Goal: Transaction & Acquisition: Purchase product/service

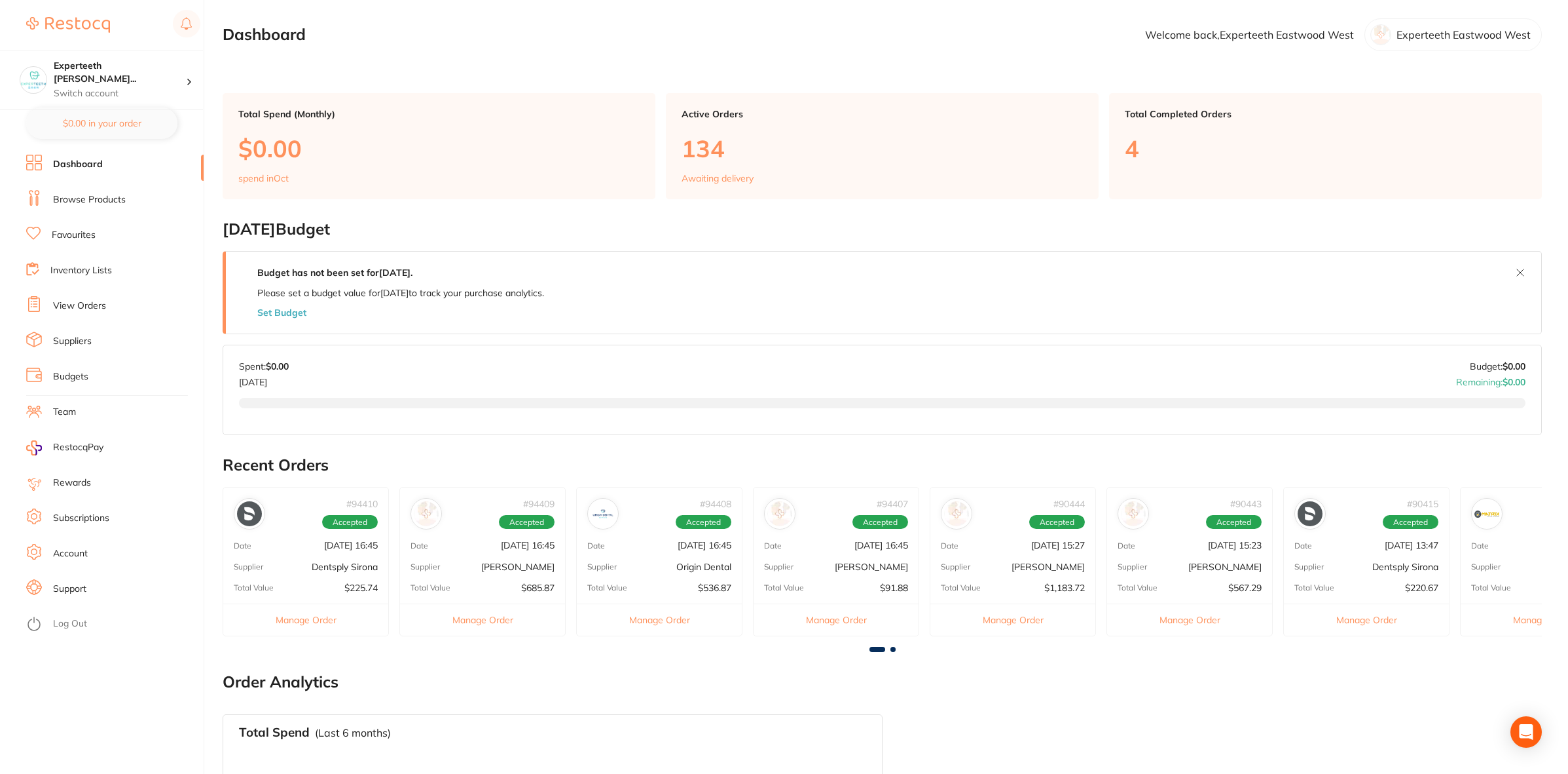
click at [90, 199] on link "Browse Products" at bounding box center [90, 199] width 73 height 13
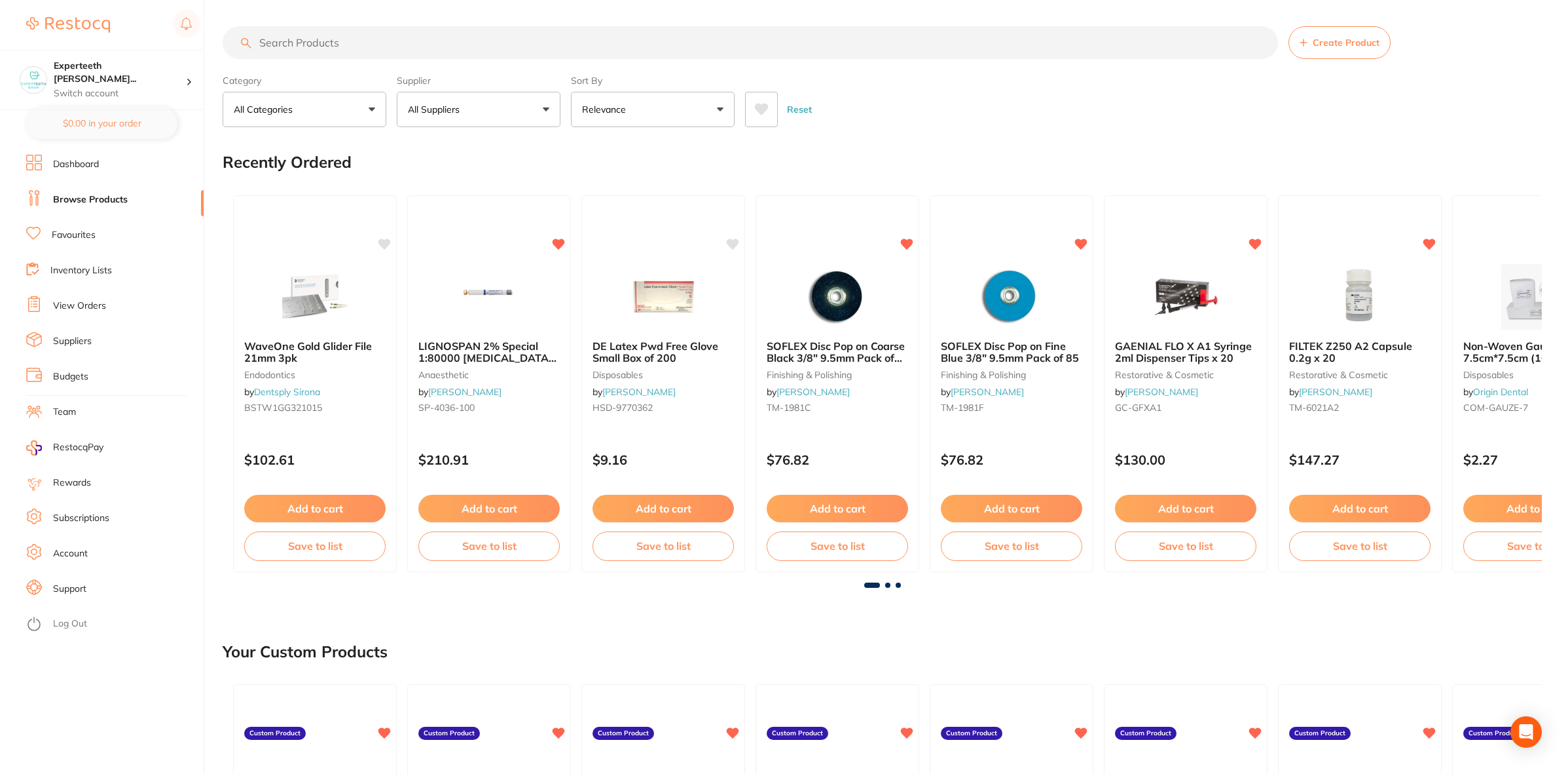
click at [316, 41] on input "search" at bounding box center [751, 42] width 1056 height 33
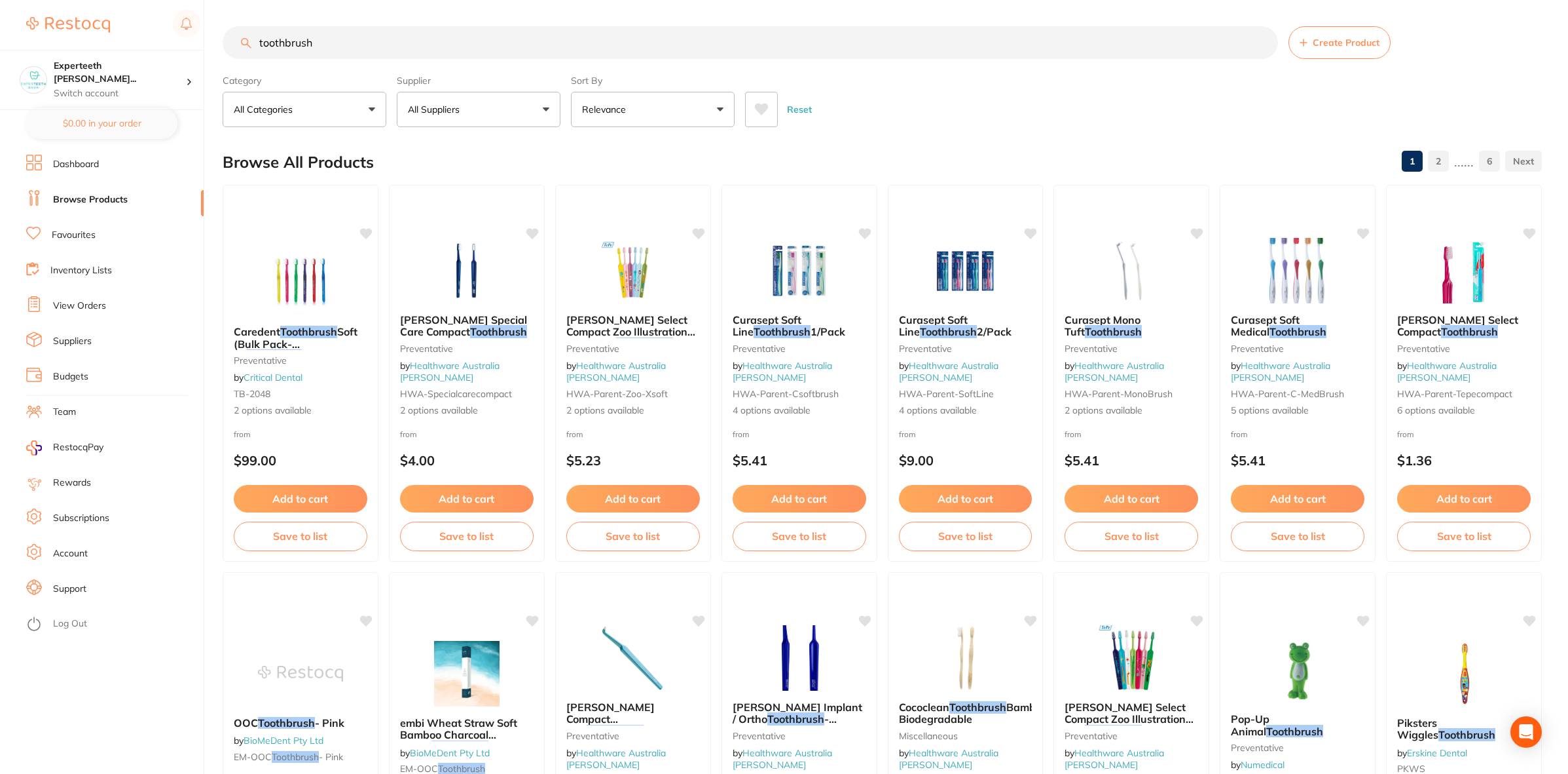
click at [478, 95] on button "All Suppliers" at bounding box center [478, 109] width 164 height 36
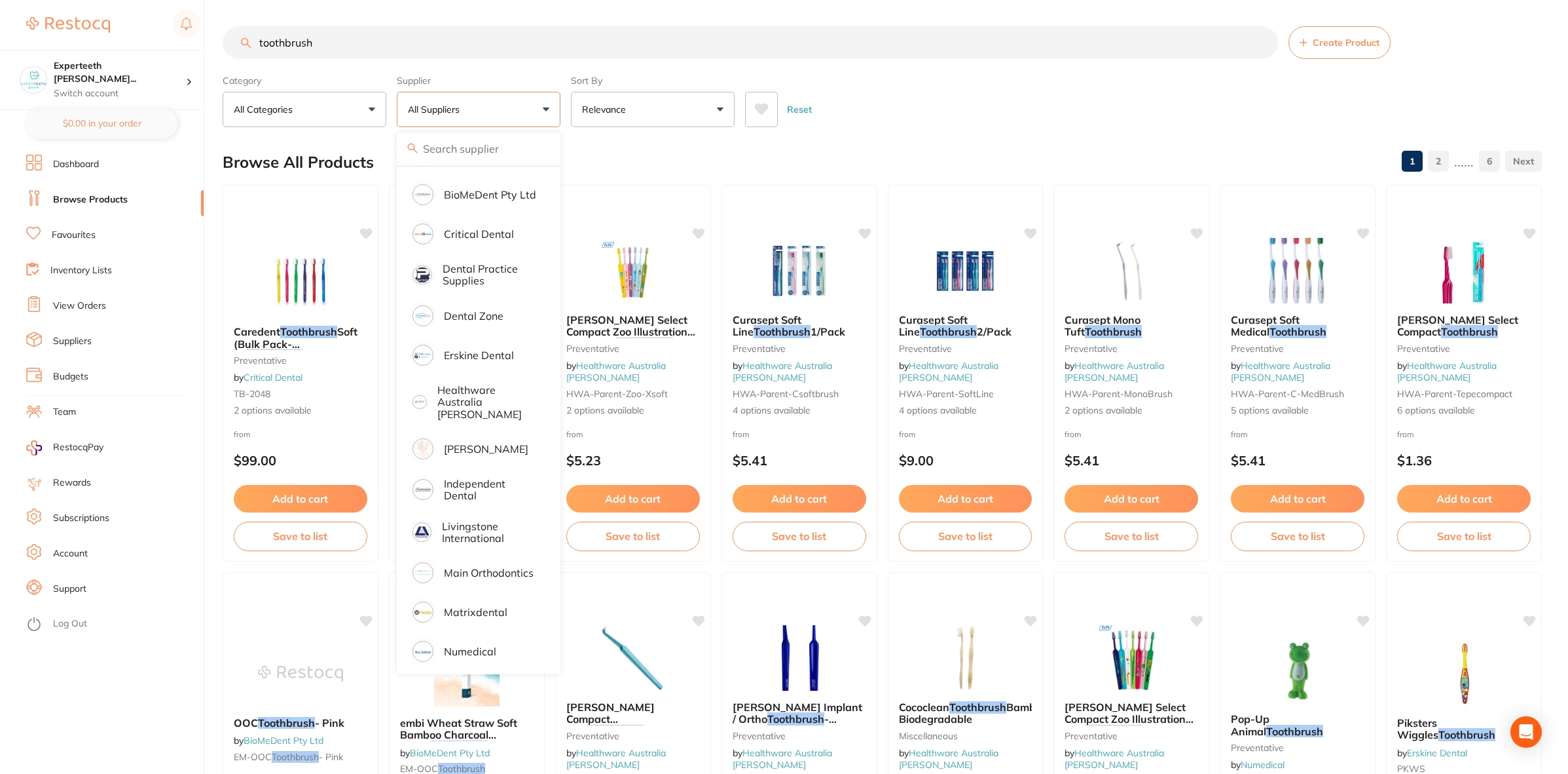
scroll to position [306, 0]
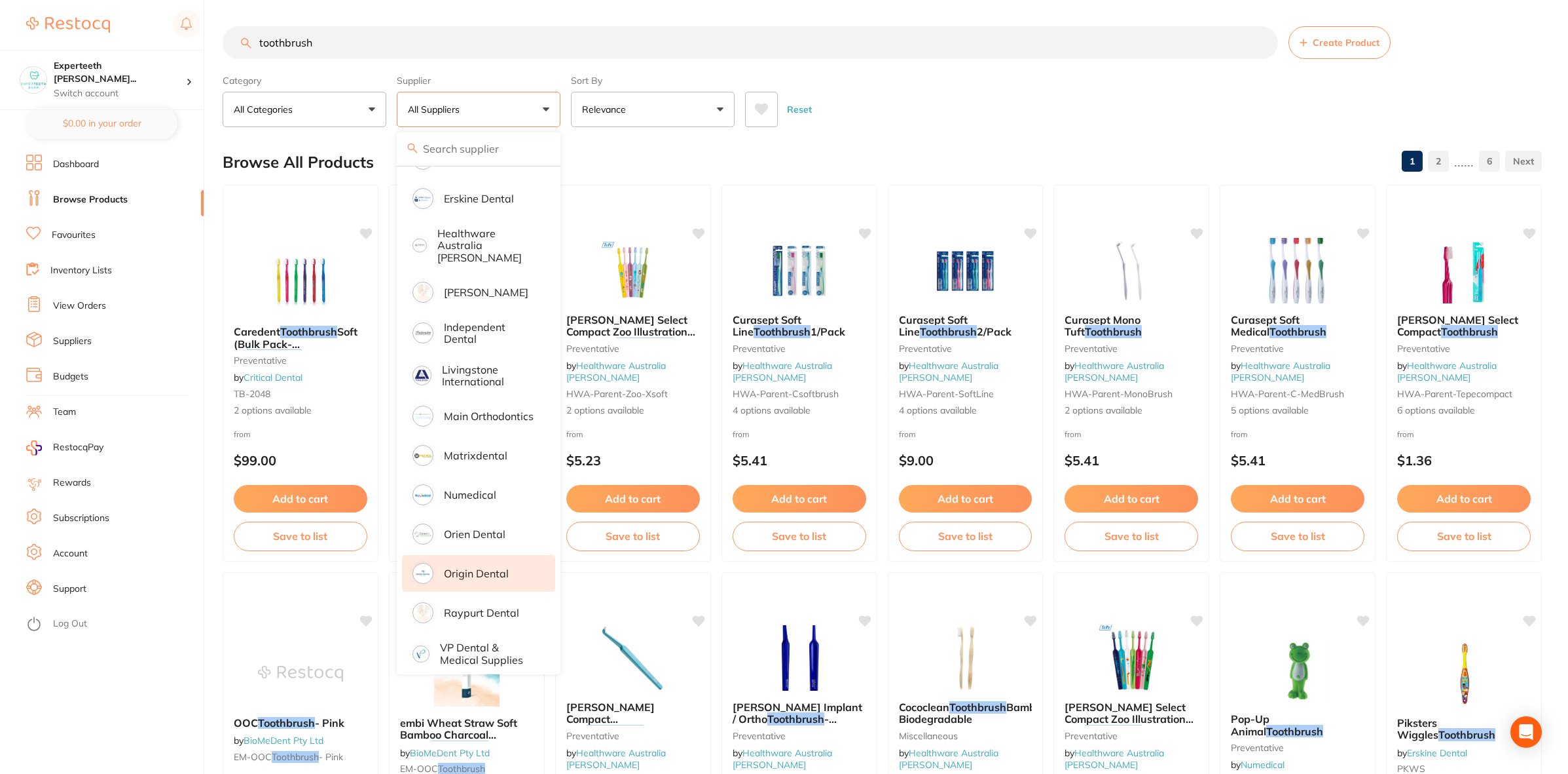
click at [479, 567] on p "Origin Dental" at bounding box center [476, 573] width 65 height 12
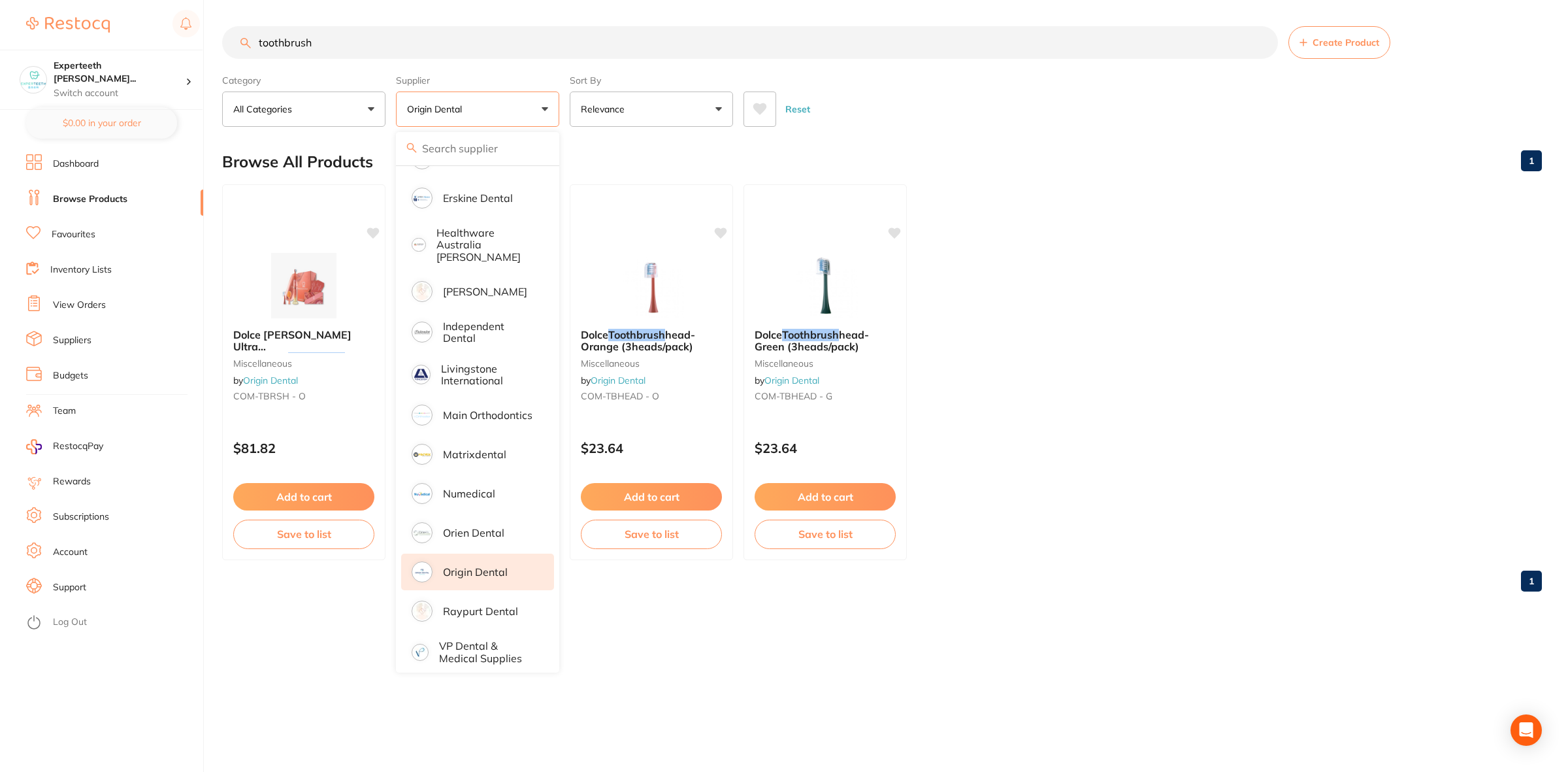
click at [1063, 202] on ul "Dolce [PERSON_NAME] Ultra Supersonic Toothbrush - Orange Yellow miscellaneous b…" at bounding box center [882, 372] width 1319 height 376
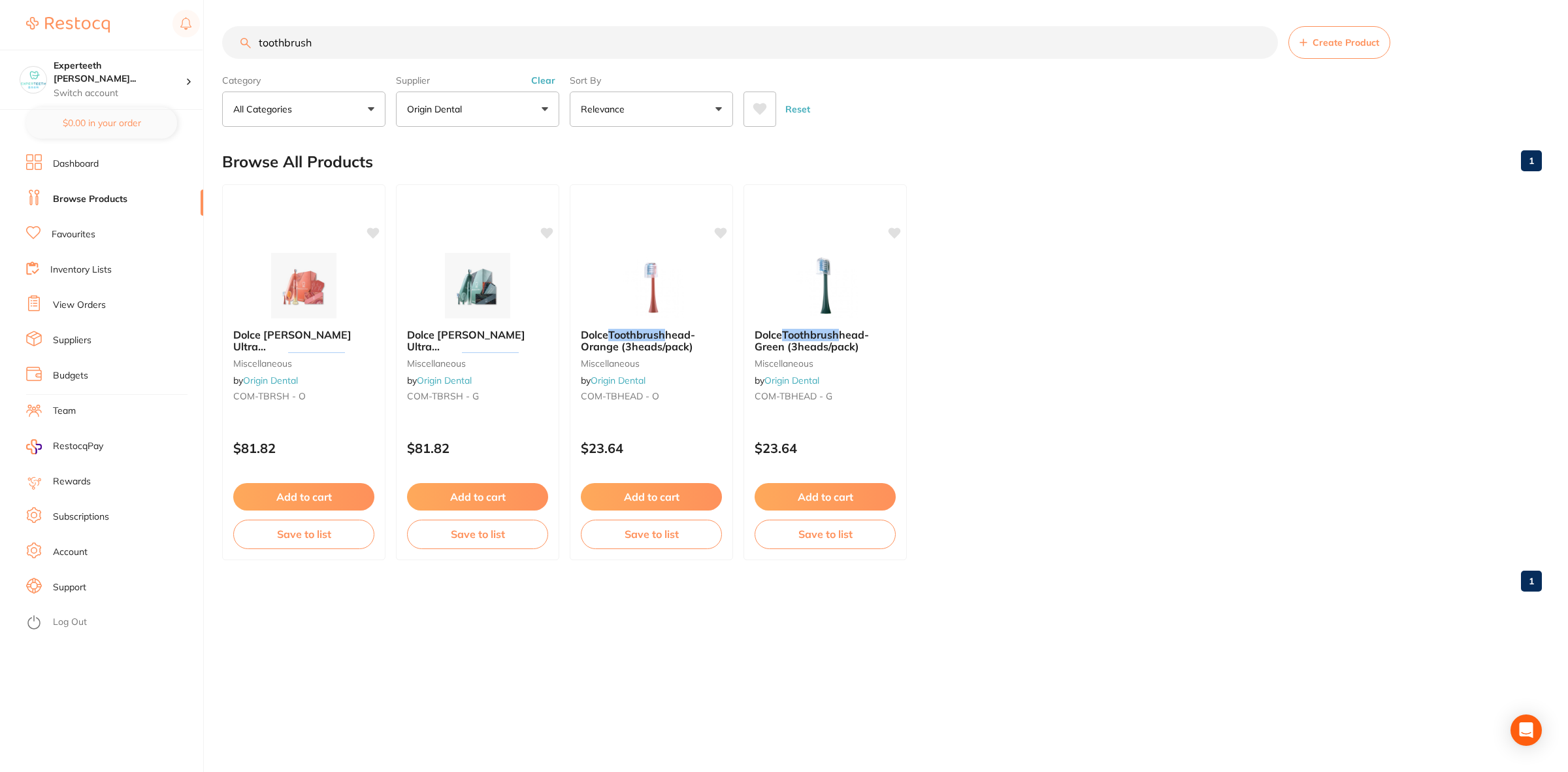
click at [728, 650] on div "toothbrush Create Product Category All Categories All Categories miscellaneous …" at bounding box center [895, 386] width 1346 height 772
drag, startPoint x: 249, startPoint y: 46, endPoint x: 201, endPoint y: 46, distance: 48.0
click at [201, 46] on div "$1,584.21 Experteeth [PERSON_NAME]... Switch account Experteeth Eastwood West $…" at bounding box center [784, 386] width 1568 height 772
drag, startPoint x: 335, startPoint y: 44, endPoint x: 93, endPoint y: 36, distance: 242.1
click at [93, 36] on div "$1,584.21 Experteeth [PERSON_NAME]... Switch account Experteeth Eastwood West $…" at bounding box center [784, 386] width 1568 height 772
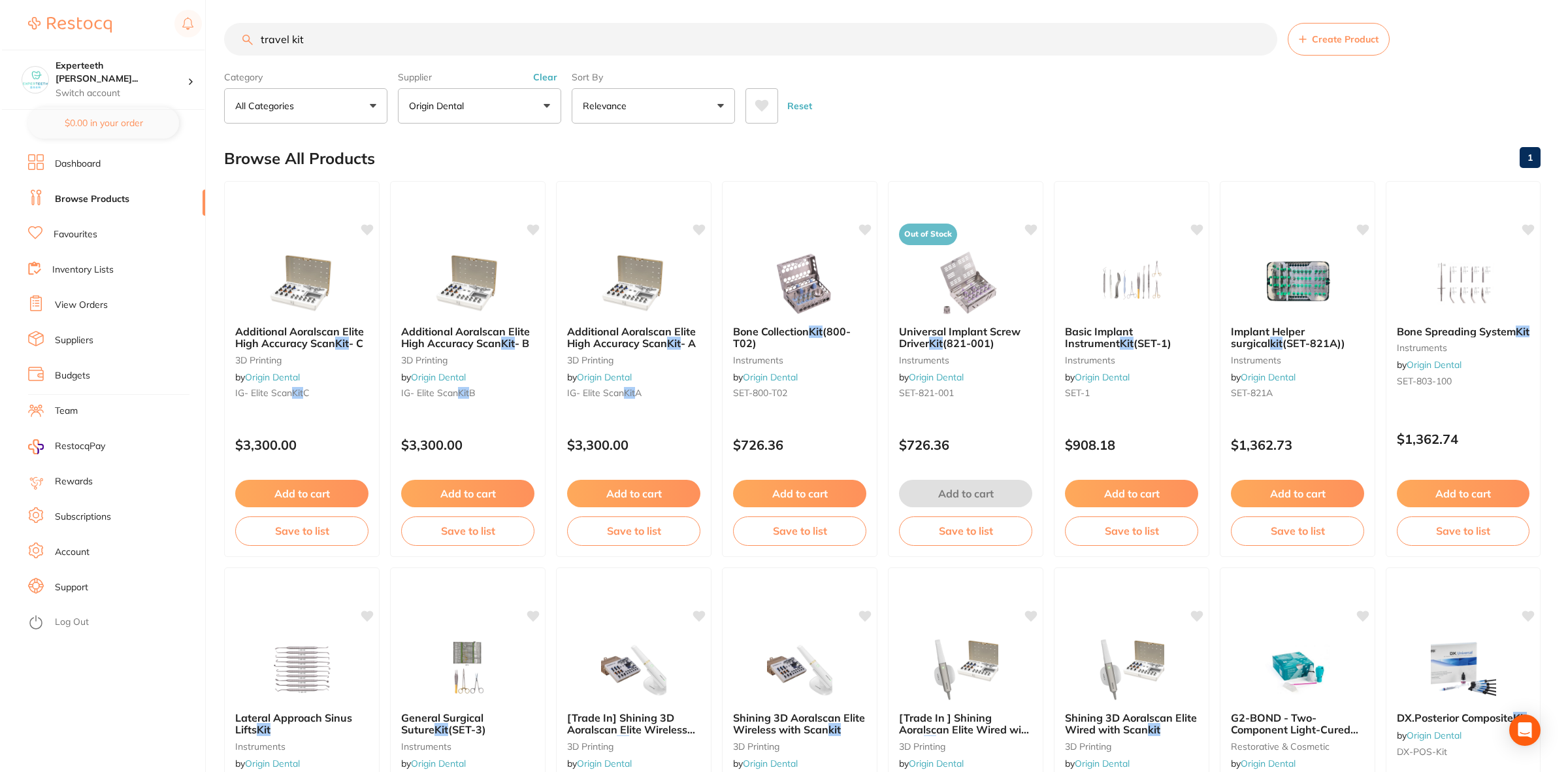
scroll to position [0, 0]
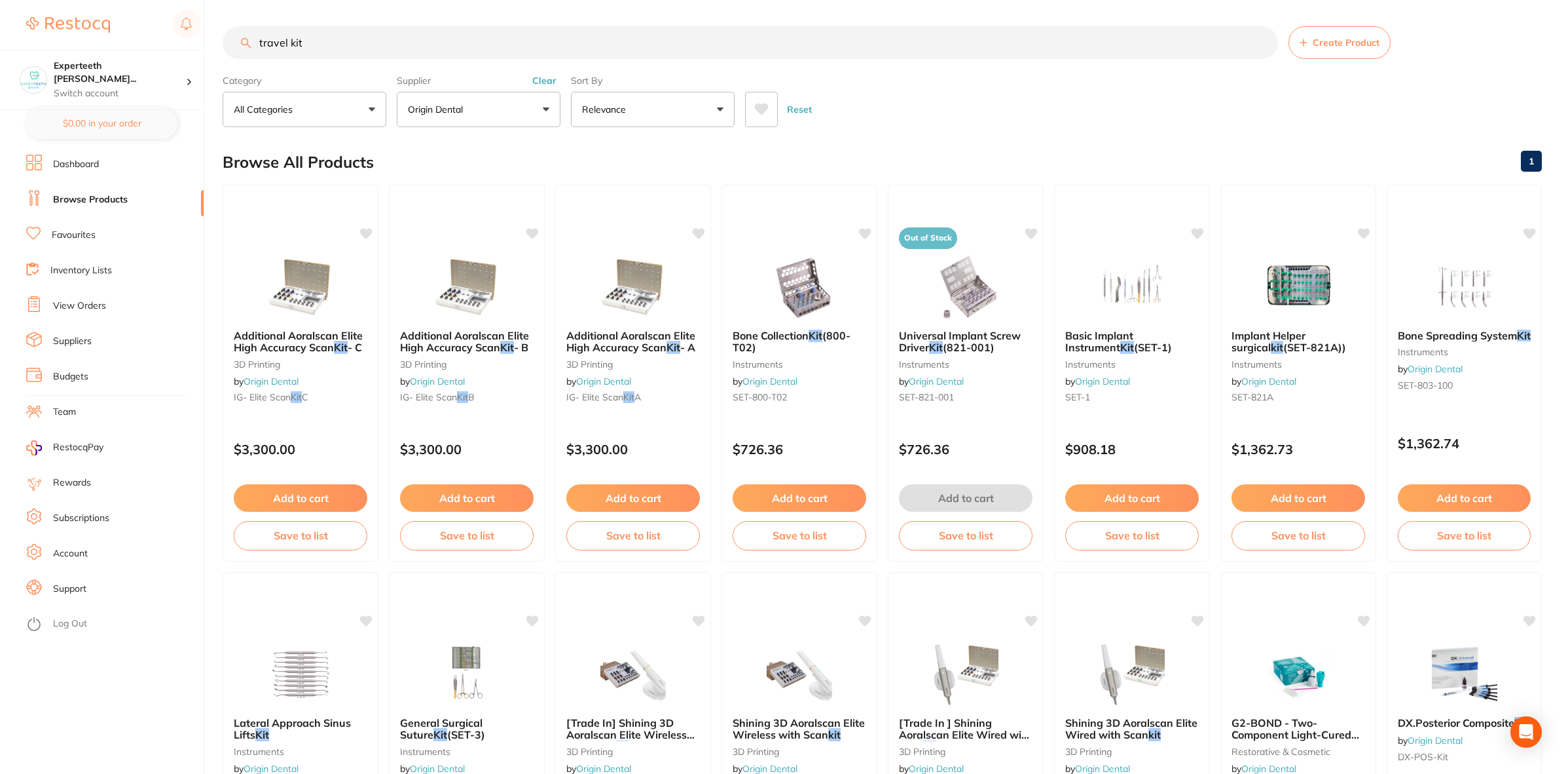
click at [345, 48] on input "travel kit" at bounding box center [751, 42] width 1056 height 33
type input "travel"
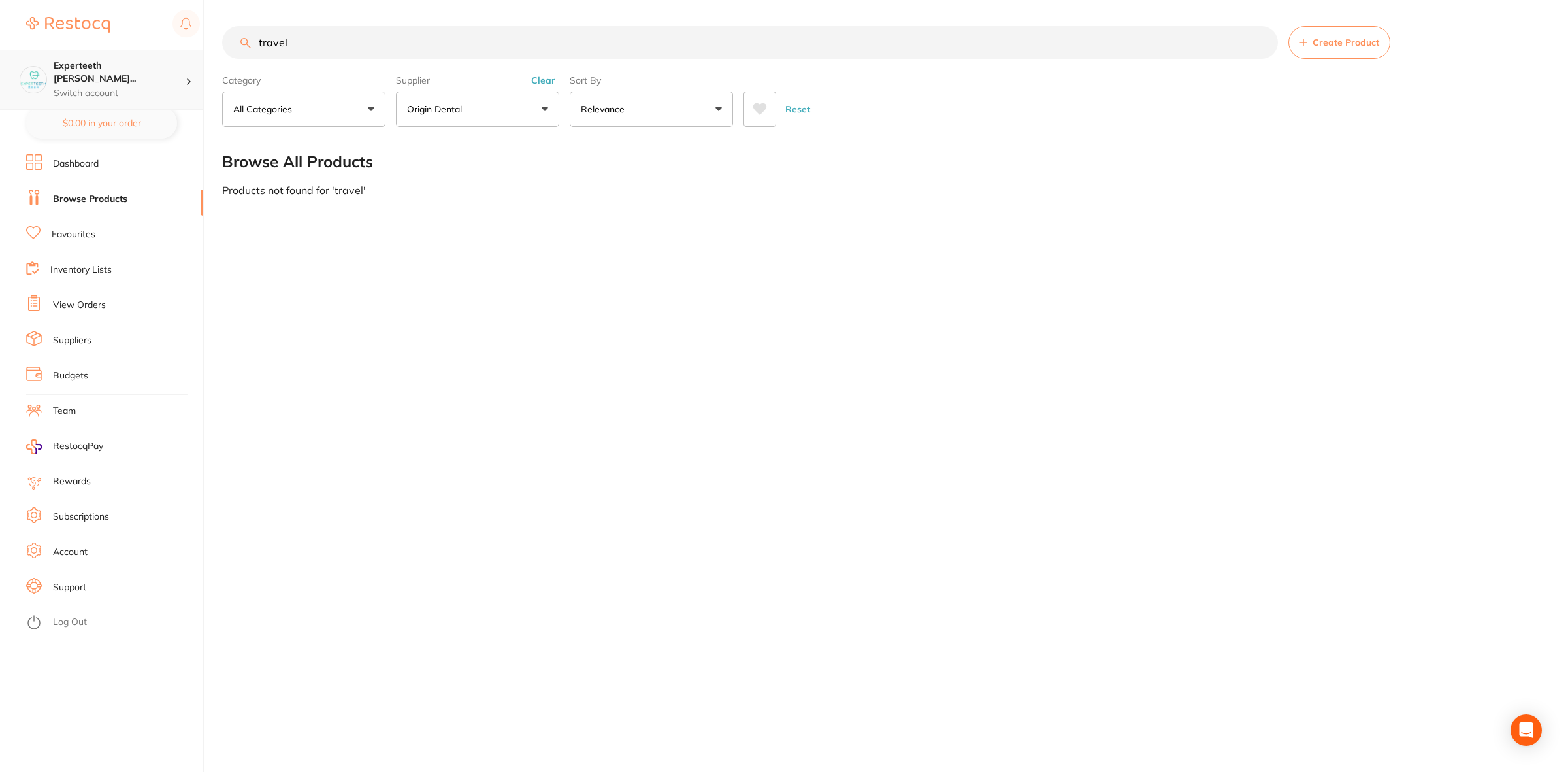
drag, startPoint x: 340, startPoint y: 43, endPoint x: 130, endPoint y: 57, distance: 210.5
click at [130, 57] on div "$1,584.21 Experteeth [PERSON_NAME]... Switch account Experteeth Eastwood West $…" at bounding box center [784, 386] width 1568 height 772
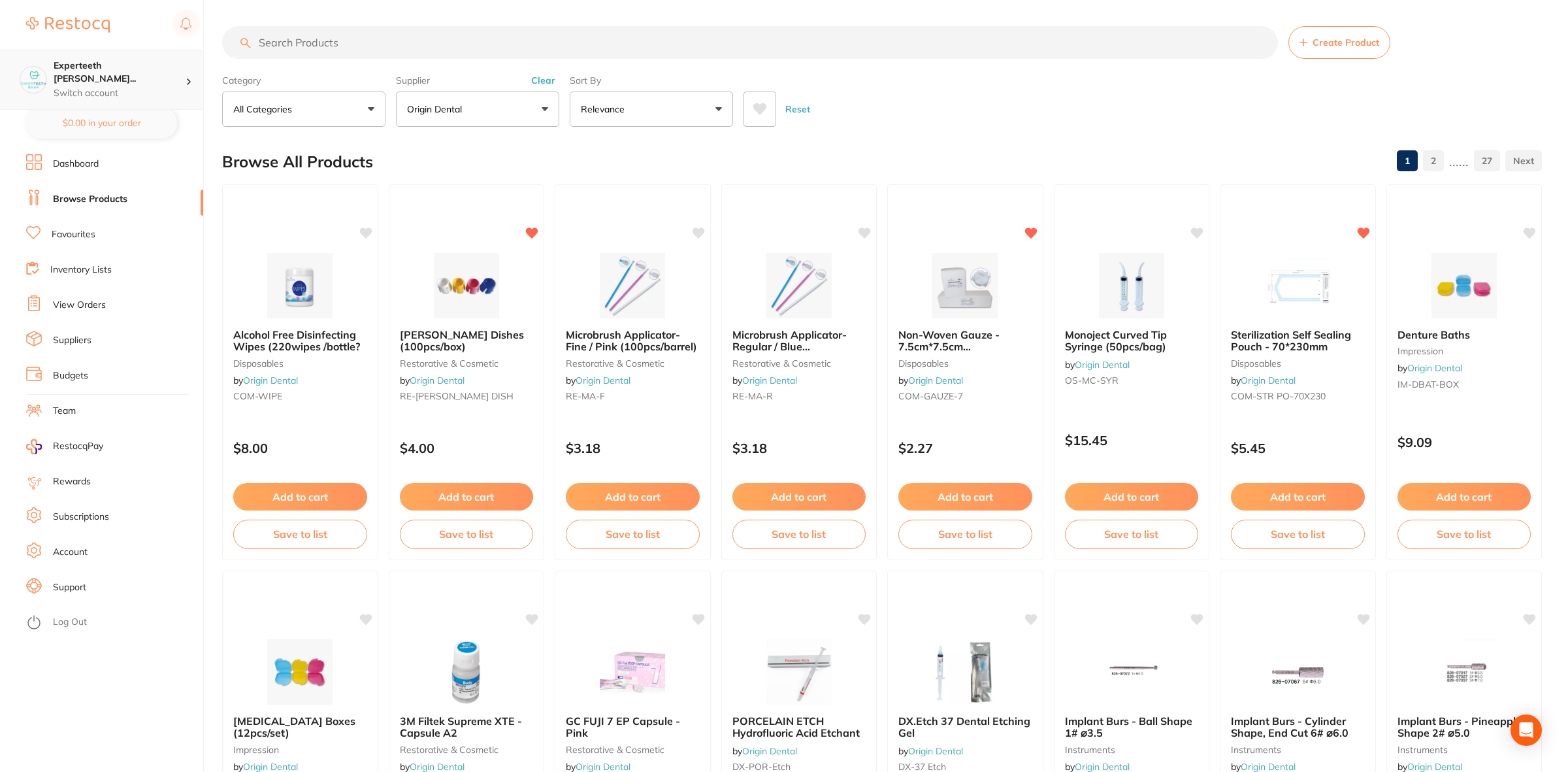
scroll to position [462, 0]
type input "toothpaste"
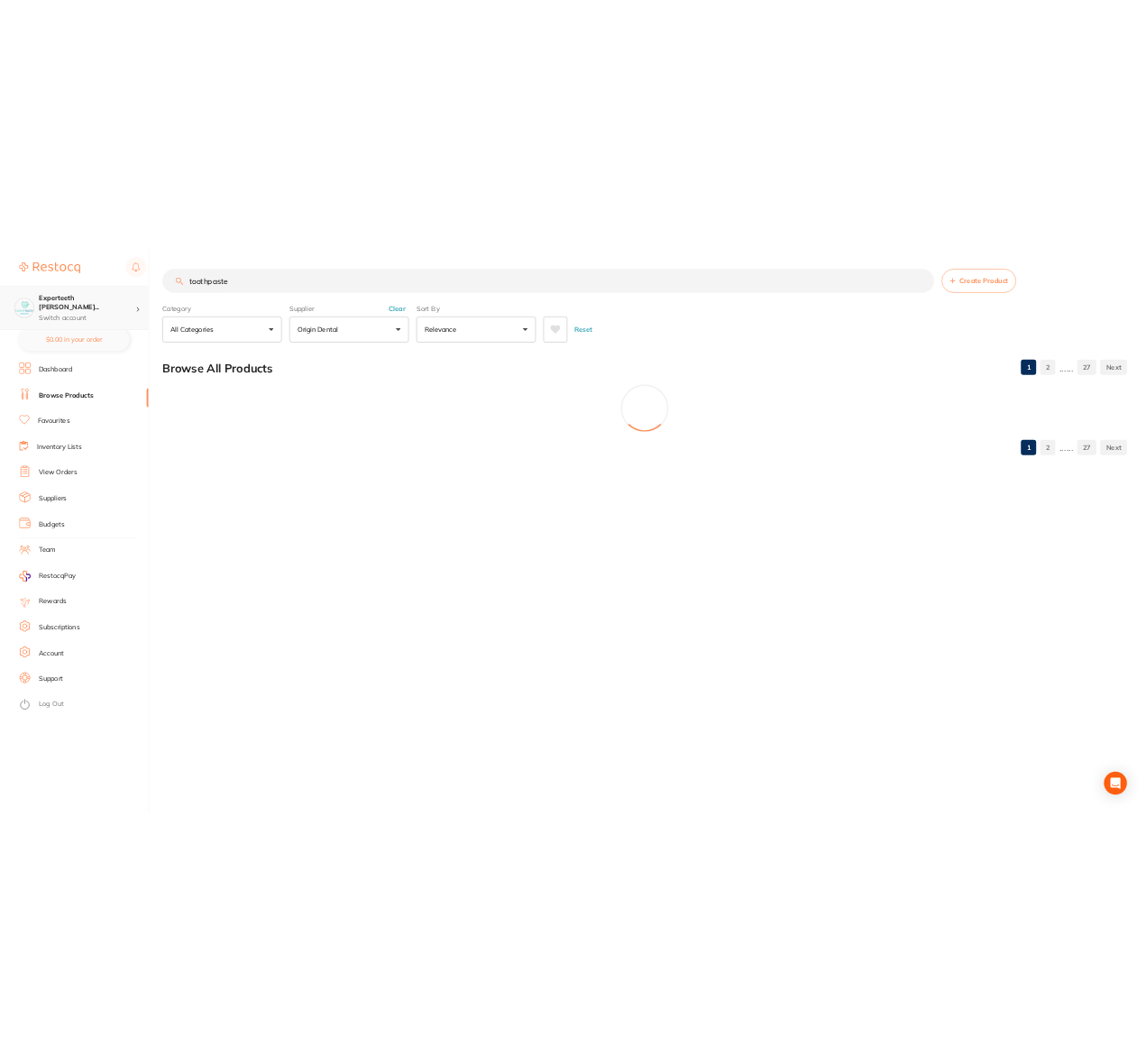
scroll to position [83, 0]
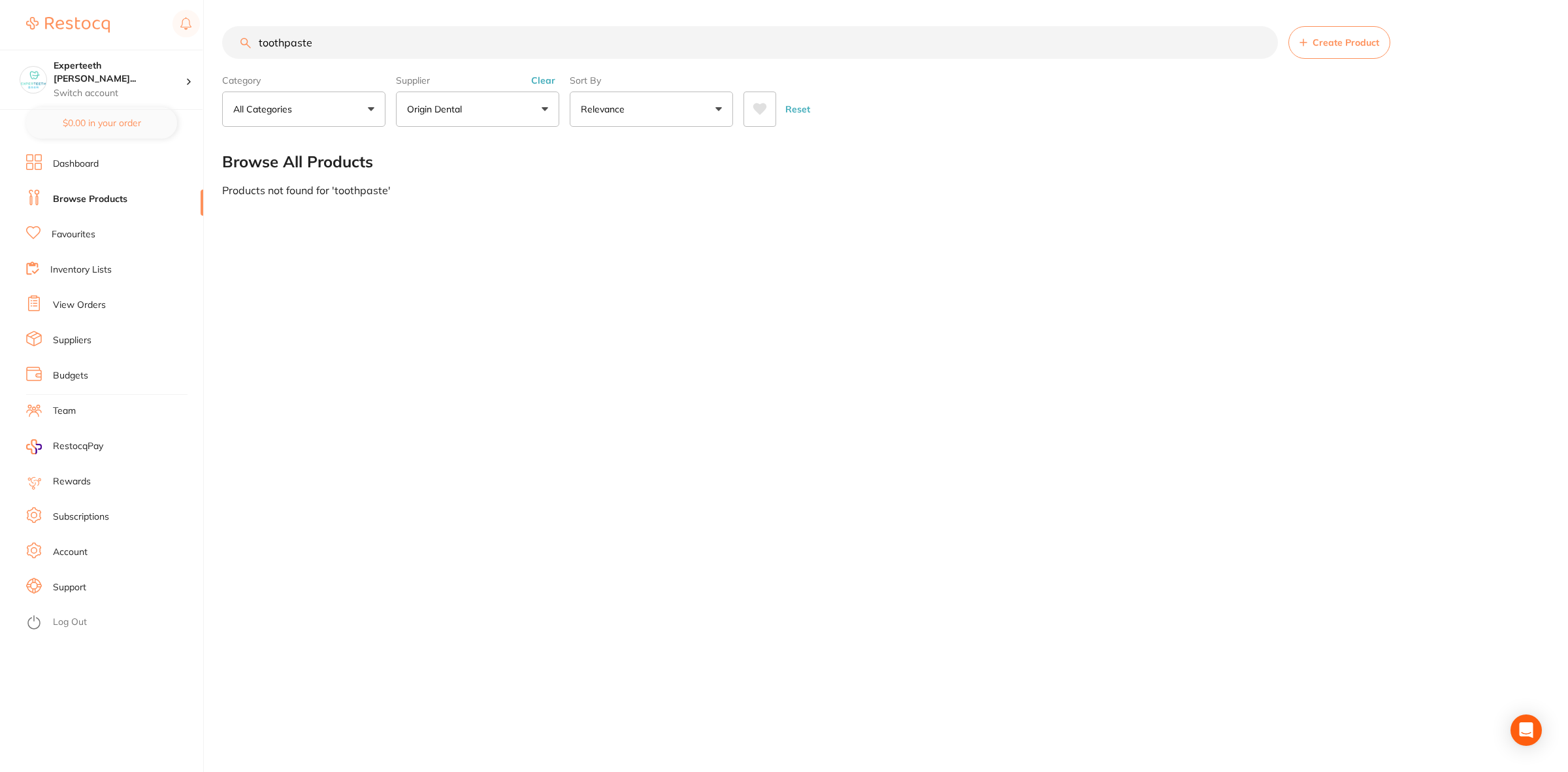
click at [370, 54] on input "toothpaste" at bounding box center [750, 42] width 1056 height 33
click at [570, 297] on div "toothpaste Create Product Category All Categories All Categories No categories …" at bounding box center [895, 386] width 1346 height 772
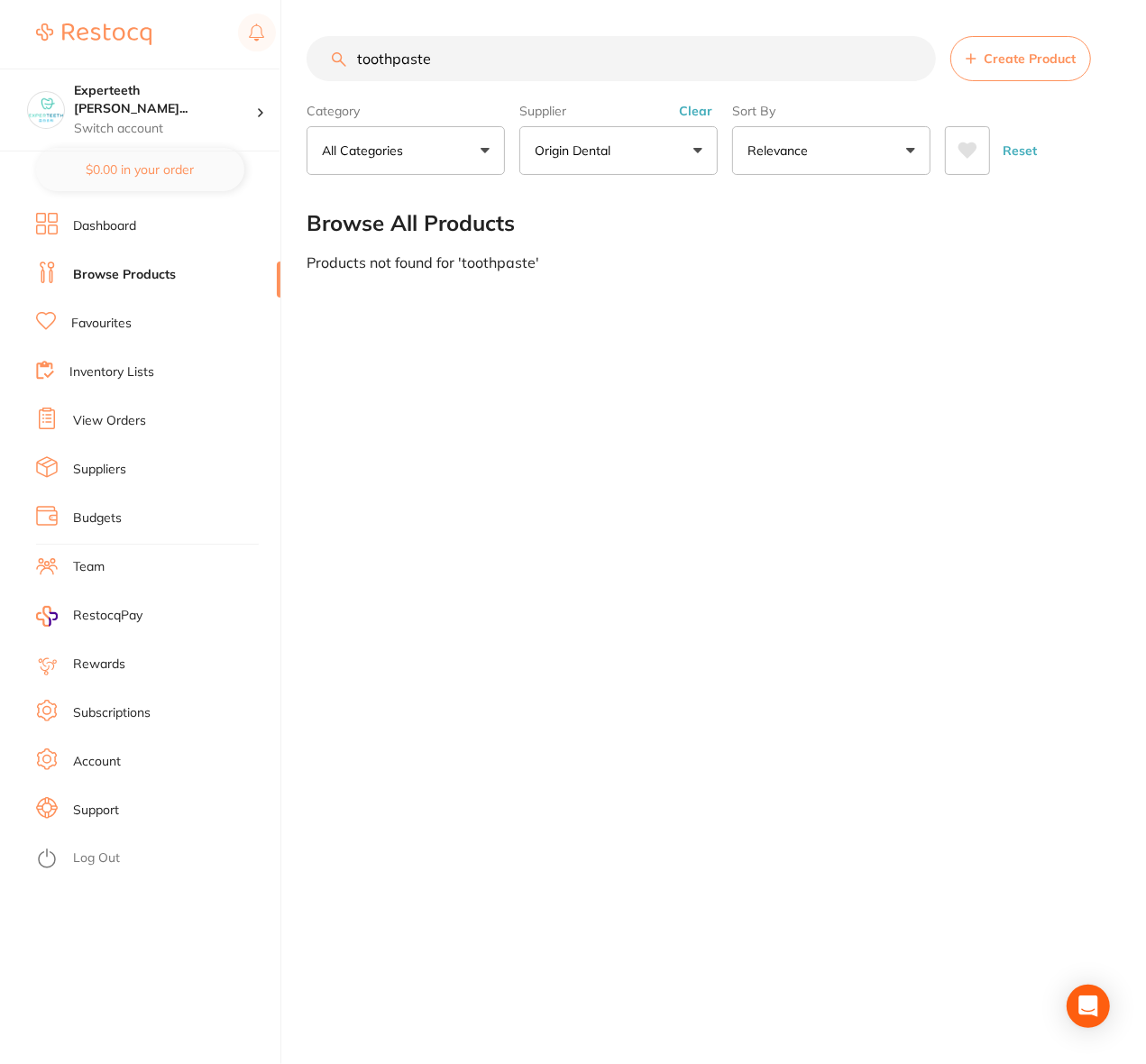
scroll to position [88, 0]
drag, startPoint x: 472, startPoint y: 54, endPoint x: 274, endPoint y: 60, distance: 198.1
click at [274, 60] on div "$1,584.21 Experteeth [PERSON_NAME]... Switch account Experteeth Eastwood West $…" at bounding box center [573, 532] width 1146 height 1064
click at [586, 448] on div "toothpaste Create Product Category All Categories All Categories No categories …" at bounding box center [726, 532] width 839 height 1064
click at [776, 768] on div "toothpaste Create Product Category All Categories All Categories No categories …" at bounding box center [726, 532] width 839 height 1064
